Goal: Transaction & Acquisition: Purchase product/service

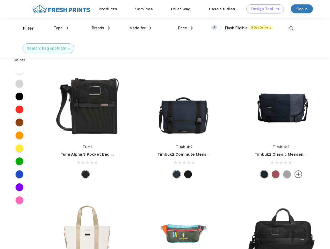
scroll to position [0, 0]
click at [264, 9] on link "Add your Logo Design Tool" at bounding box center [266, 8] width 43 height 9
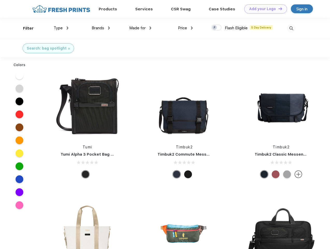
click at [0, 0] on div "Design Tool" at bounding box center [0, 0] width 0 height 0
click at [278, 9] on link "Add your Logo Design Tool" at bounding box center [266, 8] width 43 height 9
click at [25, 28] on div "Filter" at bounding box center [28, 28] width 11 height 6
click at [61, 28] on span "Type" at bounding box center [58, 28] width 9 height 5
click at [101, 28] on span "Brands" at bounding box center [98, 28] width 12 height 5
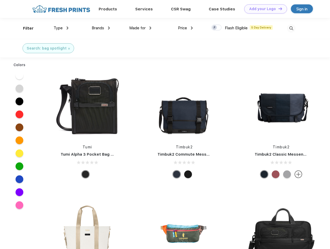
click at [141, 28] on span "Made for" at bounding box center [137, 28] width 16 height 5
click at [186, 28] on span "Price" at bounding box center [182, 28] width 9 height 5
click at [217, 28] on div at bounding box center [217, 28] width 10 height 6
click at [215, 28] on input "checkbox" at bounding box center [213, 25] width 3 height 3
click at [292, 28] on img at bounding box center [291, 28] width 9 height 9
